Goal: Book appointment/travel/reservation

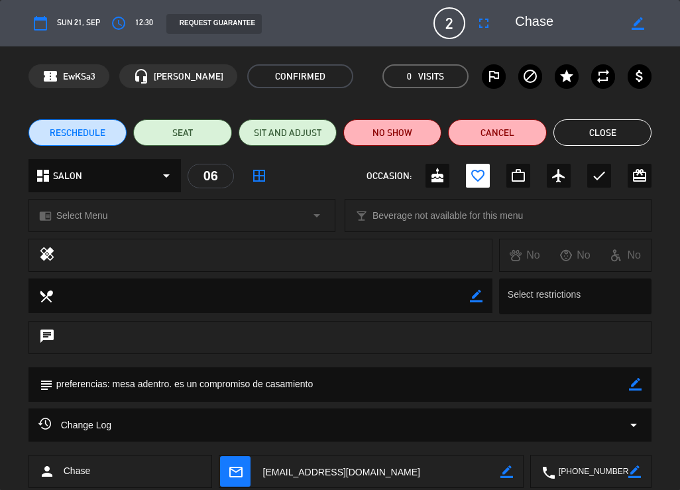
click at [593, 137] on button "Close" at bounding box center [603, 132] width 98 height 27
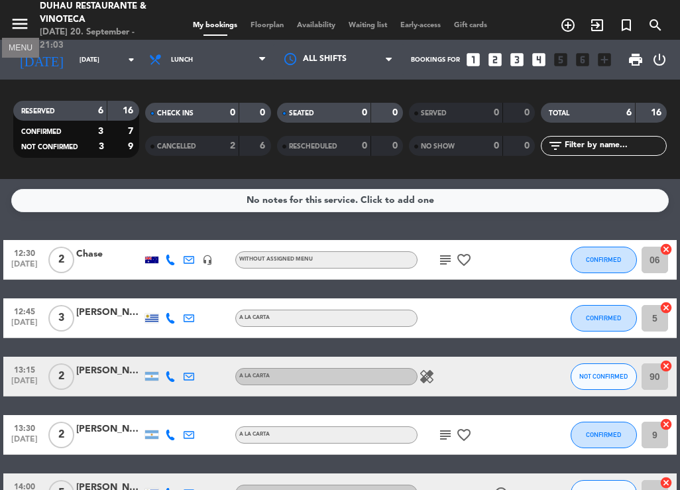
click at [25, 32] on icon "menu" at bounding box center [20, 24] width 20 height 20
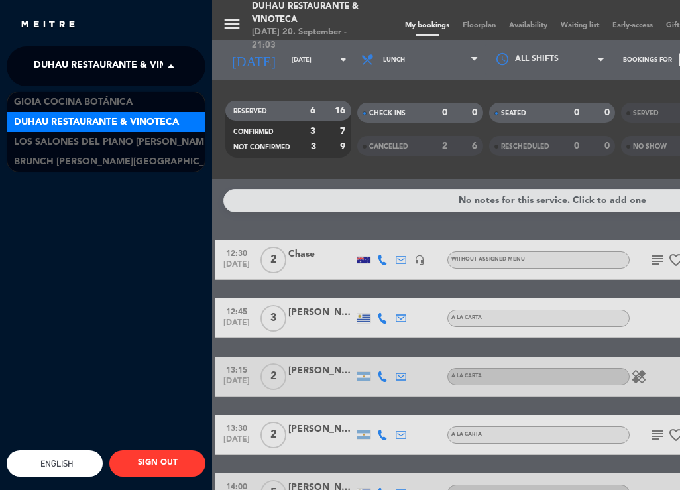
click at [163, 76] on span at bounding box center [174, 66] width 23 height 28
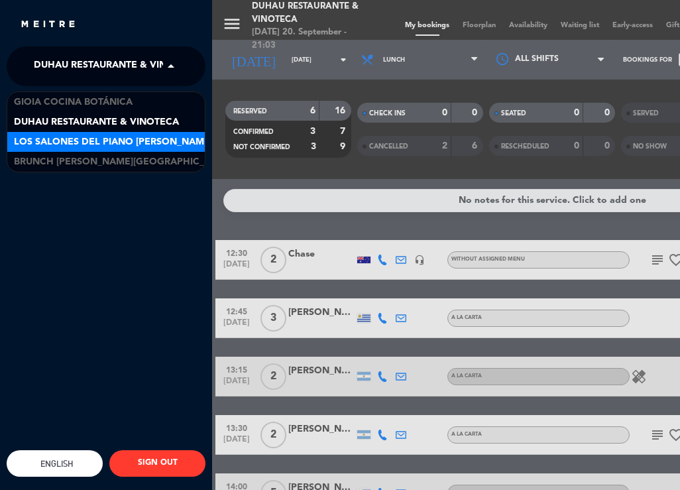
drag, startPoint x: 119, startPoint y: 129, endPoint x: 107, endPoint y: 135, distance: 12.5
click at [107, 135] on div "[PERSON_NAME] Cocina Botánica Duhau Restaurante & Vinoteca Los Salones del Pian…" at bounding box center [106, 132] width 198 height 80
click at [104, 135] on span "Los Salones del Piano [PERSON_NAME]" at bounding box center [113, 142] width 199 height 15
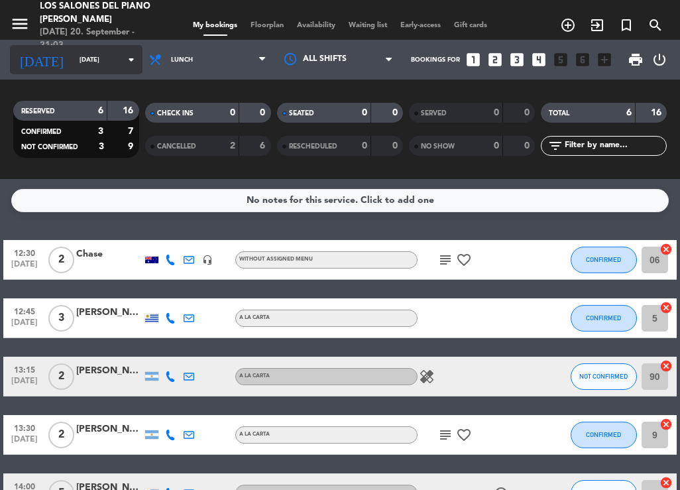
click at [75, 67] on input "[DATE]" at bounding box center [116, 60] width 87 height 21
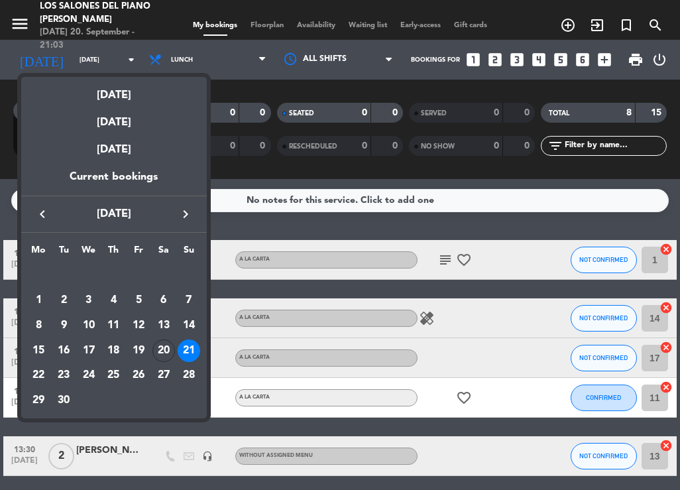
click at [182, 211] on icon "keyboard_arrow_right" at bounding box center [186, 214] width 16 height 16
click at [188, 342] on div "19" at bounding box center [189, 350] width 23 height 23
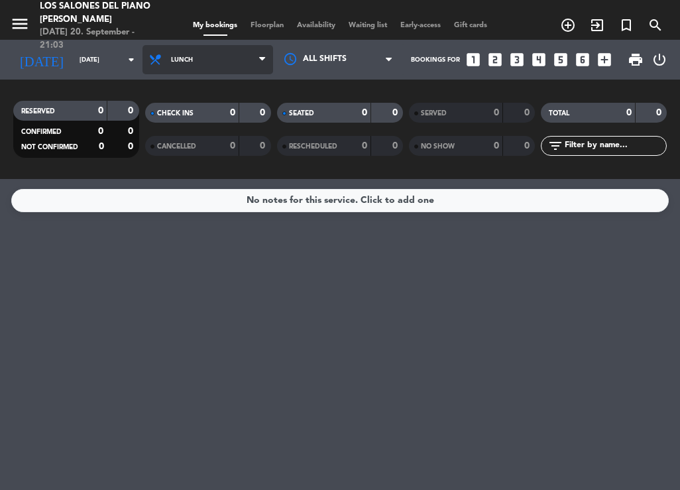
click at [172, 70] on span "Lunch" at bounding box center [208, 59] width 131 height 29
click at [194, 153] on div "menu Los Salones del Piano [PERSON_NAME] [DATE] 20. September - 21:03 My bookin…" at bounding box center [340, 89] width 680 height 179
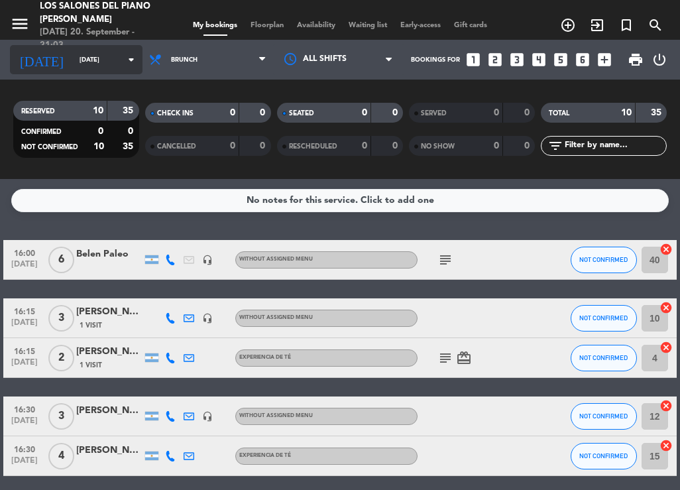
click at [73, 60] on input "[DATE]" at bounding box center [116, 60] width 87 height 21
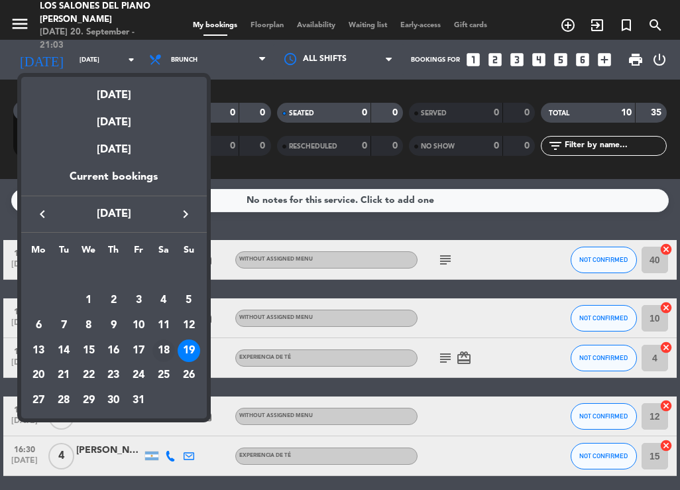
click at [168, 345] on div "18" at bounding box center [163, 350] width 23 height 23
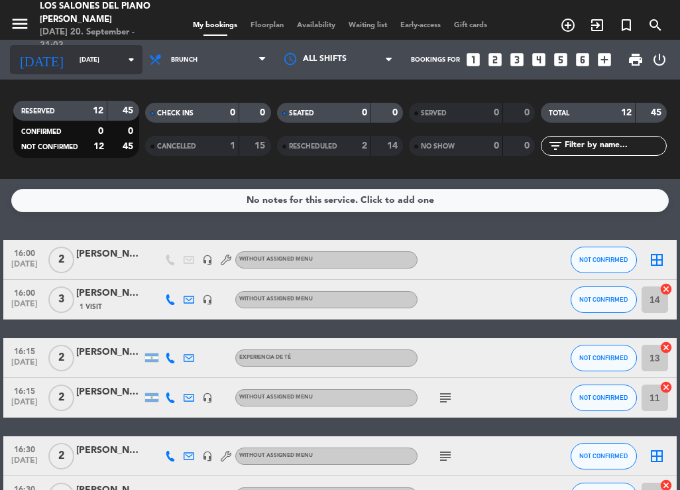
click at [74, 55] on input "[DATE]" at bounding box center [116, 60] width 87 height 21
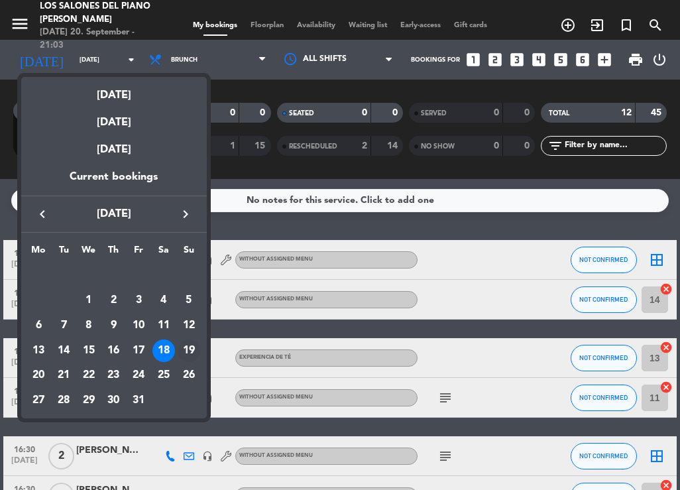
click at [193, 342] on div "19" at bounding box center [189, 350] width 23 height 23
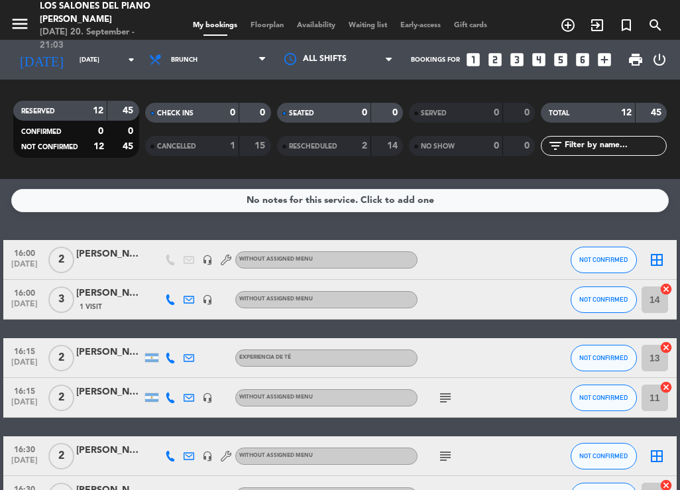
type input "[DATE]"
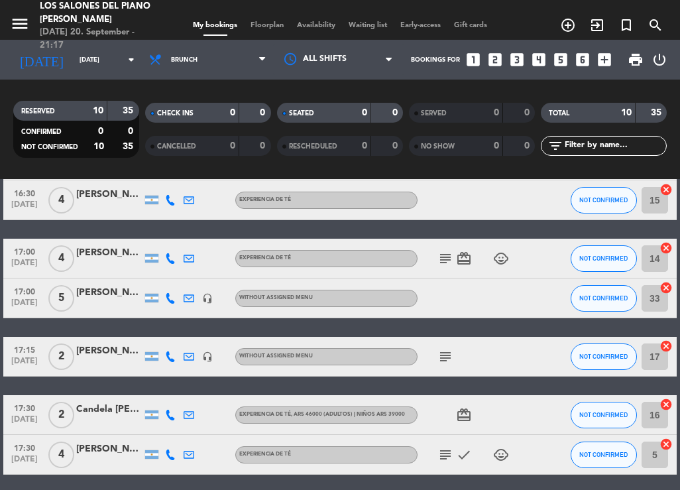
scroll to position [307, 0]
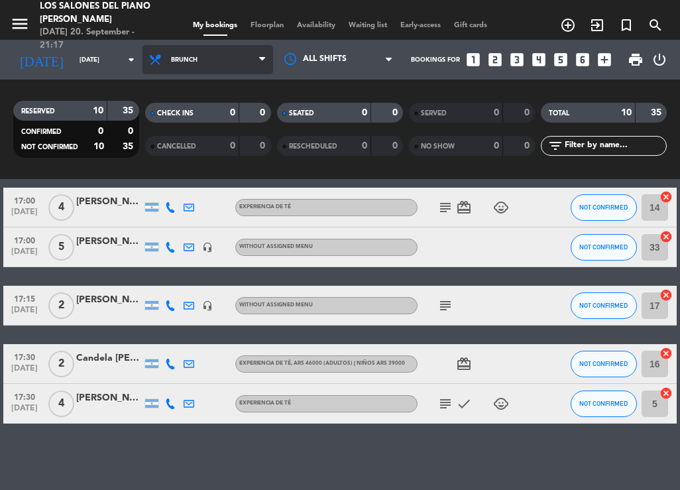
click at [202, 68] on span "Brunch" at bounding box center [208, 59] width 131 height 29
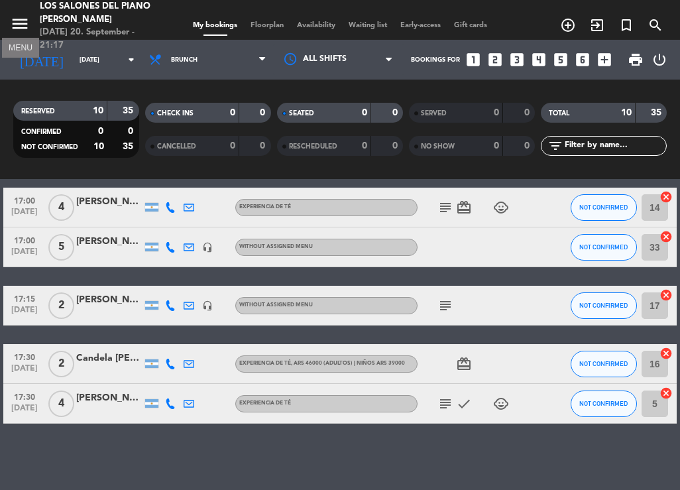
click at [16, 15] on icon "menu" at bounding box center [20, 24] width 20 height 20
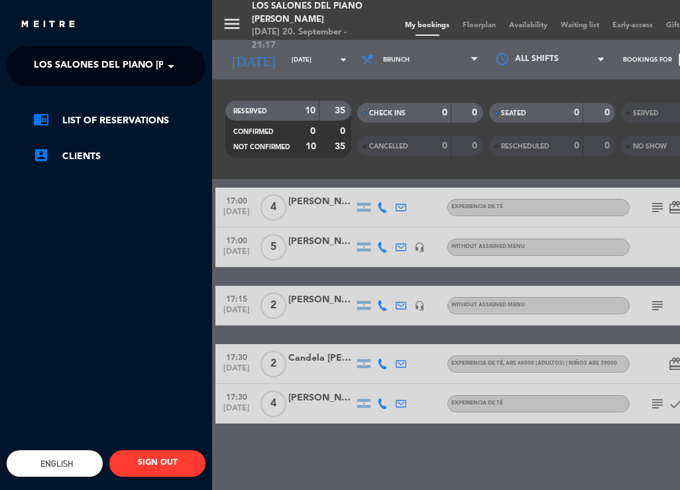
click at [259, 34] on div "menu Los Salones del Piano [PERSON_NAME] [DATE] 20. September - 21:17 My bookin…" at bounding box center [552, 245] width 680 height 490
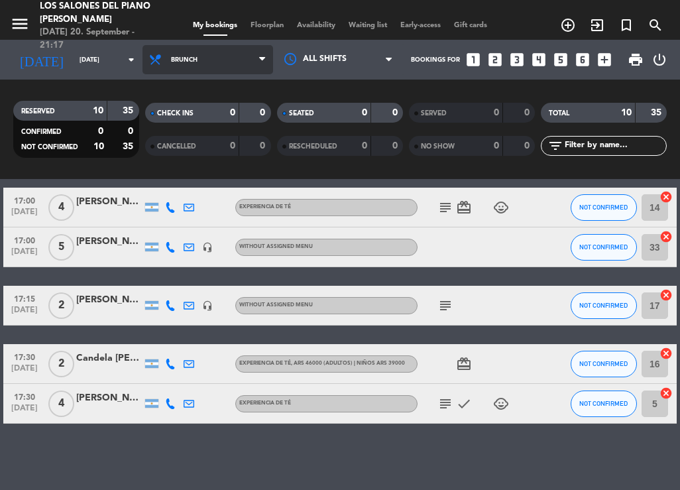
drag, startPoint x: 239, startPoint y: 55, endPoint x: 221, endPoint y: 180, distance: 126.7
click at [240, 56] on span "Brunch" at bounding box center [208, 59] width 131 height 29
click at [190, 196] on ng-component "menu Los Salones del Piano [PERSON_NAME] [DATE] 20. September - 21:18 My bookin…" at bounding box center [340, 245] width 680 height 490
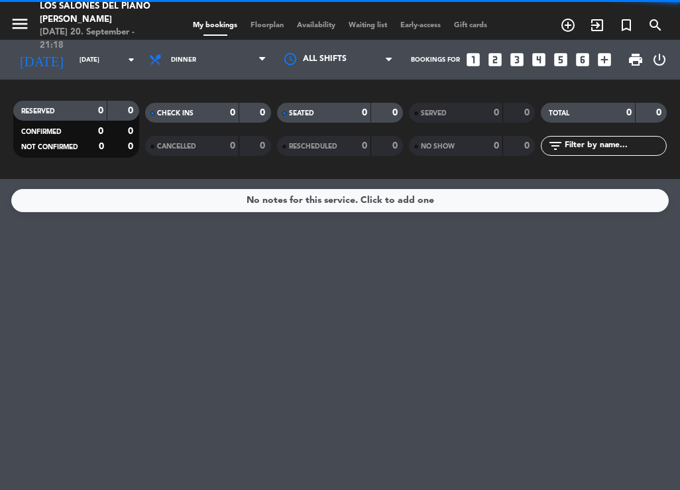
scroll to position [0, 0]
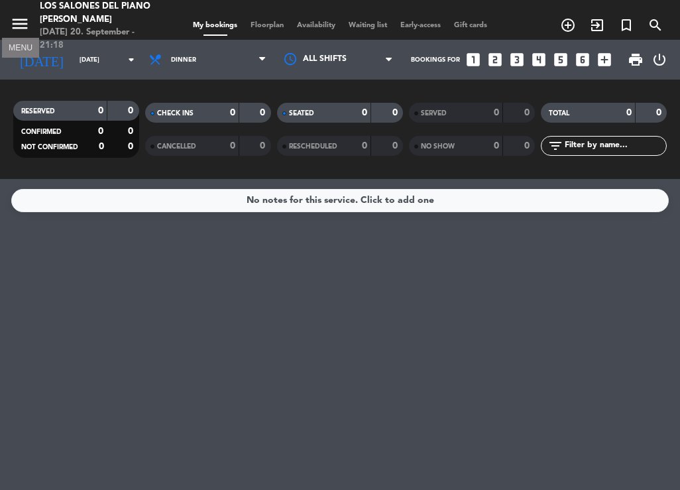
click at [27, 16] on icon "menu" at bounding box center [20, 24] width 20 height 20
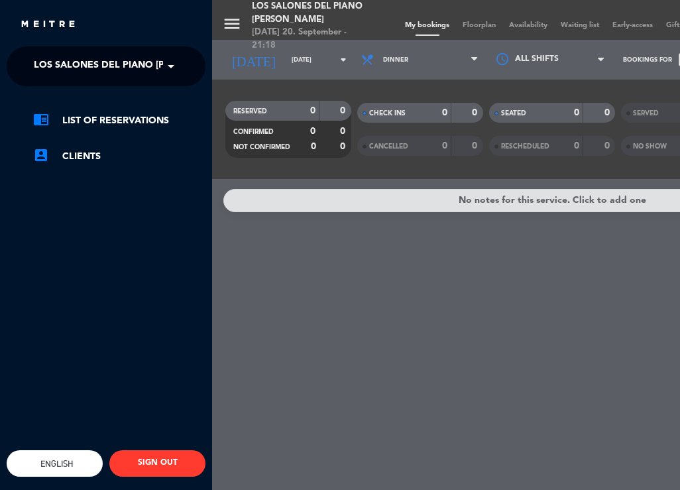
click at [180, 62] on span at bounding box center [174, 66] width 23 height 28
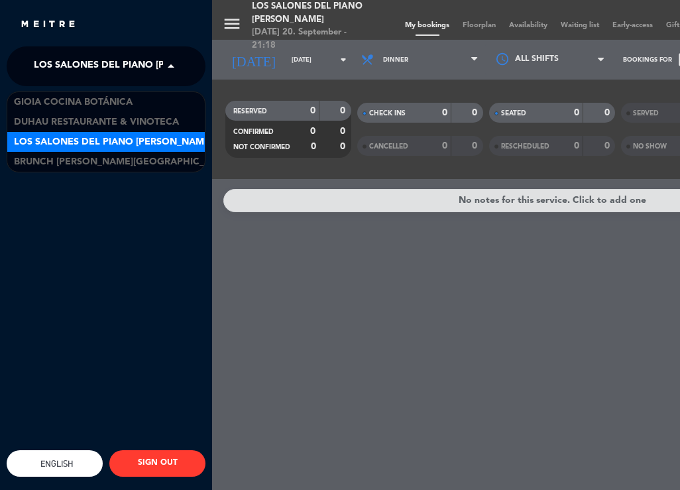
click at [64, 142] on span "Los Salones del Piano [PERSON_NAME]" at bounding box center [113, 142] width 199 height 15
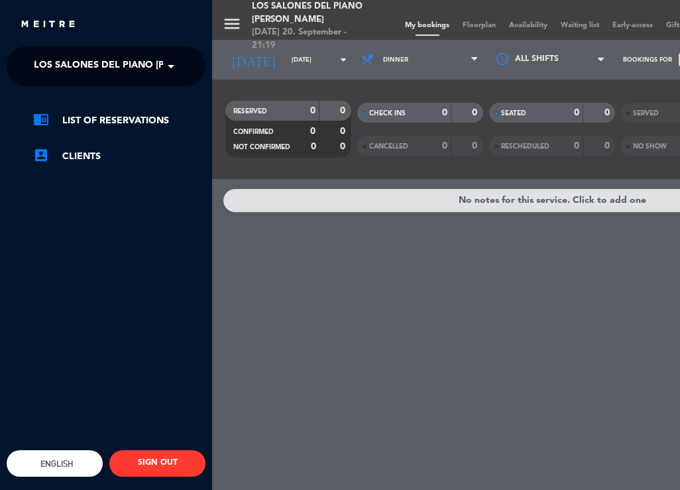
drag, startPoint x: 322, startPoint y: 3, endPoint x: 312, endPoint y: 15, distance: 16.0
click at [322, 3] on div "menu Los Salones del Piano [PERSON_NAME] [DATE] 20. September - 21:19 My bookin…" at bounding box center [552, 245] width 680 height 490
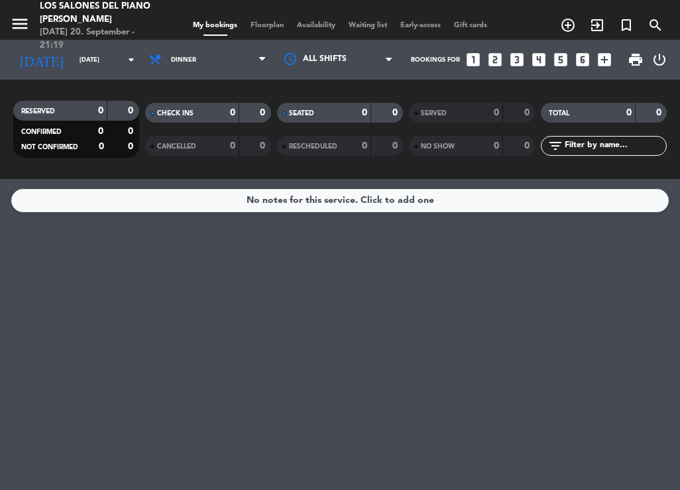
click at [76, 76] on div "[DATE] [DATE] arrow_drop_down" at bounding box center [76, 60] width 133 height 40
drag, startPoint x: 117, startPoint y: 236, endPoint x: 109, endPoint y: 236, distance: 7.3
click at [113, 236] on div "No notes for this service. Click to add one" at bounding box center [340, 334] width 680 height 311
